Goal: Find contact information: Find contact information

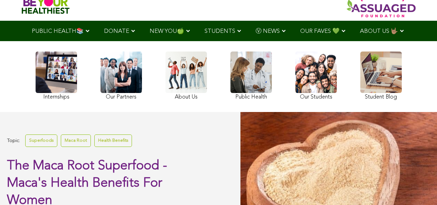
click at [156, 62] on div "Internships Our Partners About Us Public Health Our Students Student Blog" at bounding box center [219, 76] width 384 height 71
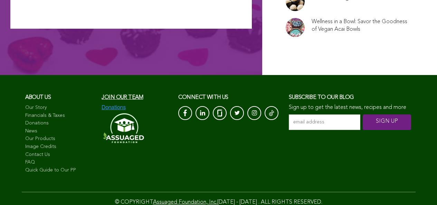
scroll to position [4711, 0]
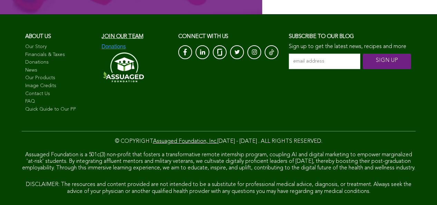
click at [151, 205] on link "Terms of Service" at bounding box center [162, 208] width 33 height 4
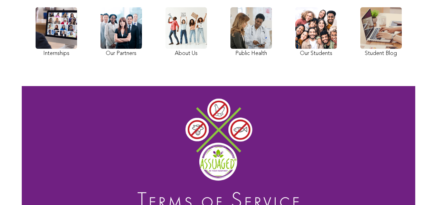
scroll to position [59, 0]
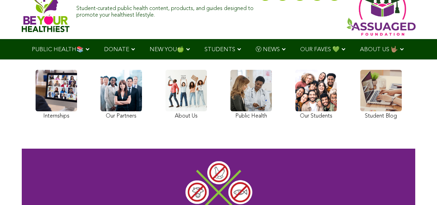
click at [259, 83] on div "Internships Our Partners About Us Public Health Our Students Student Blog" at bounding box center [218, 95] width 373 height 65
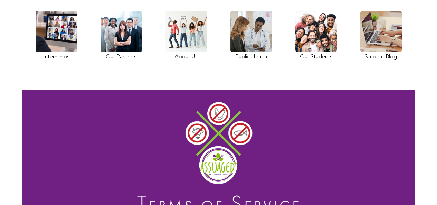
scroll to position [72, 0]
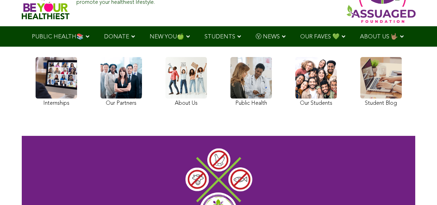
click at [46, 100] on link at bounding box center [56, 83] width 41 height 52
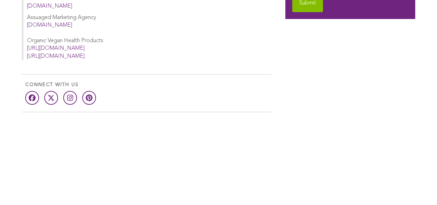
scroll to position [480, 0]
